Goal: Transaction & Acquisition: Purchase product/service

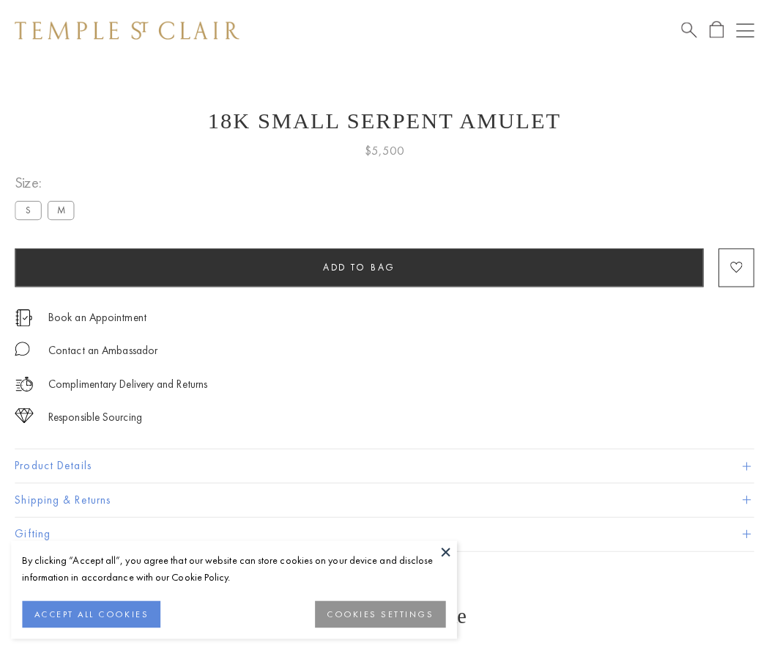
scroll to position [6, 0]
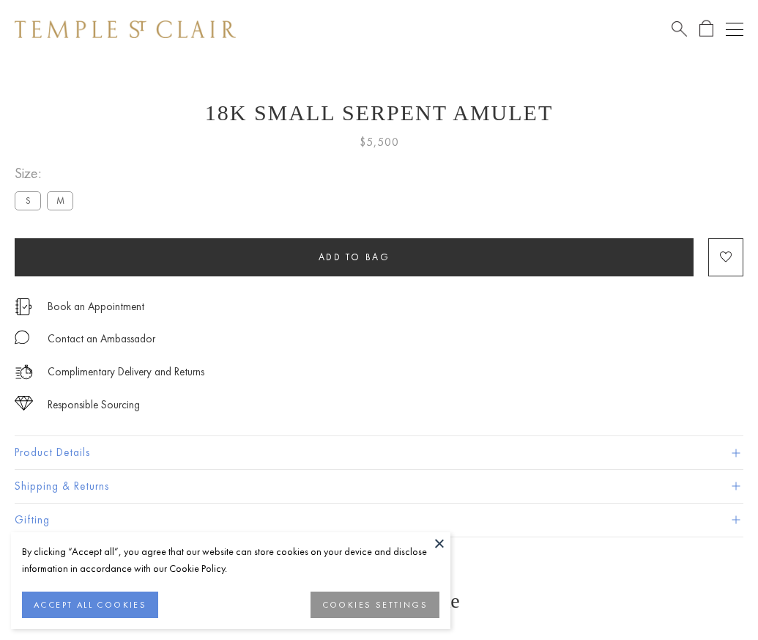
click at [354, 256] on span "Add to bag" at bounding box center [355, 257] width 72 height 12
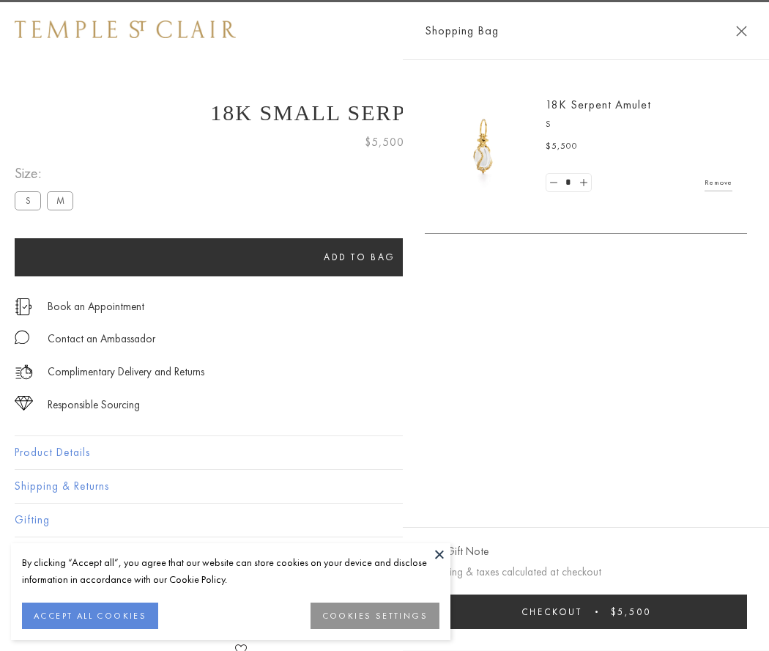
click at [733, 611] on button "Checkout $5,500" at bounding box center [586, 611] width 322 height 34
